Goal: Task Accomplishment & Management: Complete application form

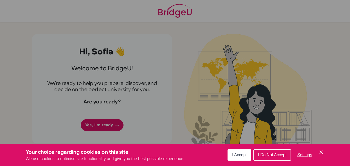
click at [95, 131] on div "Cookie Preferences" at bounding box center [175, 83] width 350 height 166
click at [91, 142] on div "Cookie Preferences" at bounding box center [175, 83] width 350 height 166
click at [94, 139] on div "Cookie Preferences" at bounding box center [175, 83] width 350 height 166
click at [88, 134] on div "Cookie Preferences" at bounding box center [175, 83] width 350 height 166
click at [321, 152] on icon "Save and close" at bounding box center [321, 152] width 4 height 4
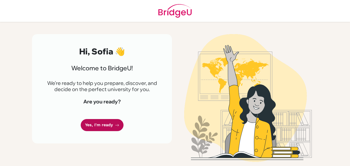
click at [95, 130] on link "Yes, I'm ready" at bounding box center [102, 125] width 43 height 12
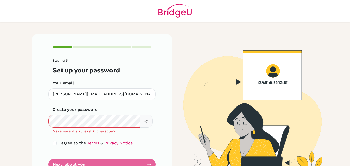
click at [148, 123] on icon "button" at bounding box center [146, 121] width 4 height 4
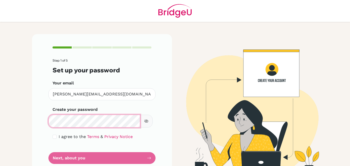
scroll to position [24, 0]
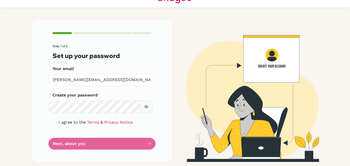
click at [53, 118] on div "Step 1 of 5 Set up your password Your email sofia.mederos@students.oakleycolleg…" at bounding box center [102, 91] width 140 height 142
click at [55, 120] on input "checkbox" at bounding box center [55, 122] width 4 height 4
checkbox input "true"
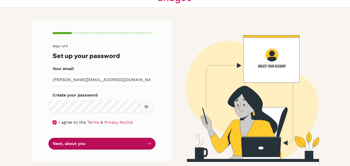
click at [72, 148] on button "Next, about you" at bounding box center [101, 144] width 107 height 12
